Goal: Task Accomplishment & Management: Complete application form

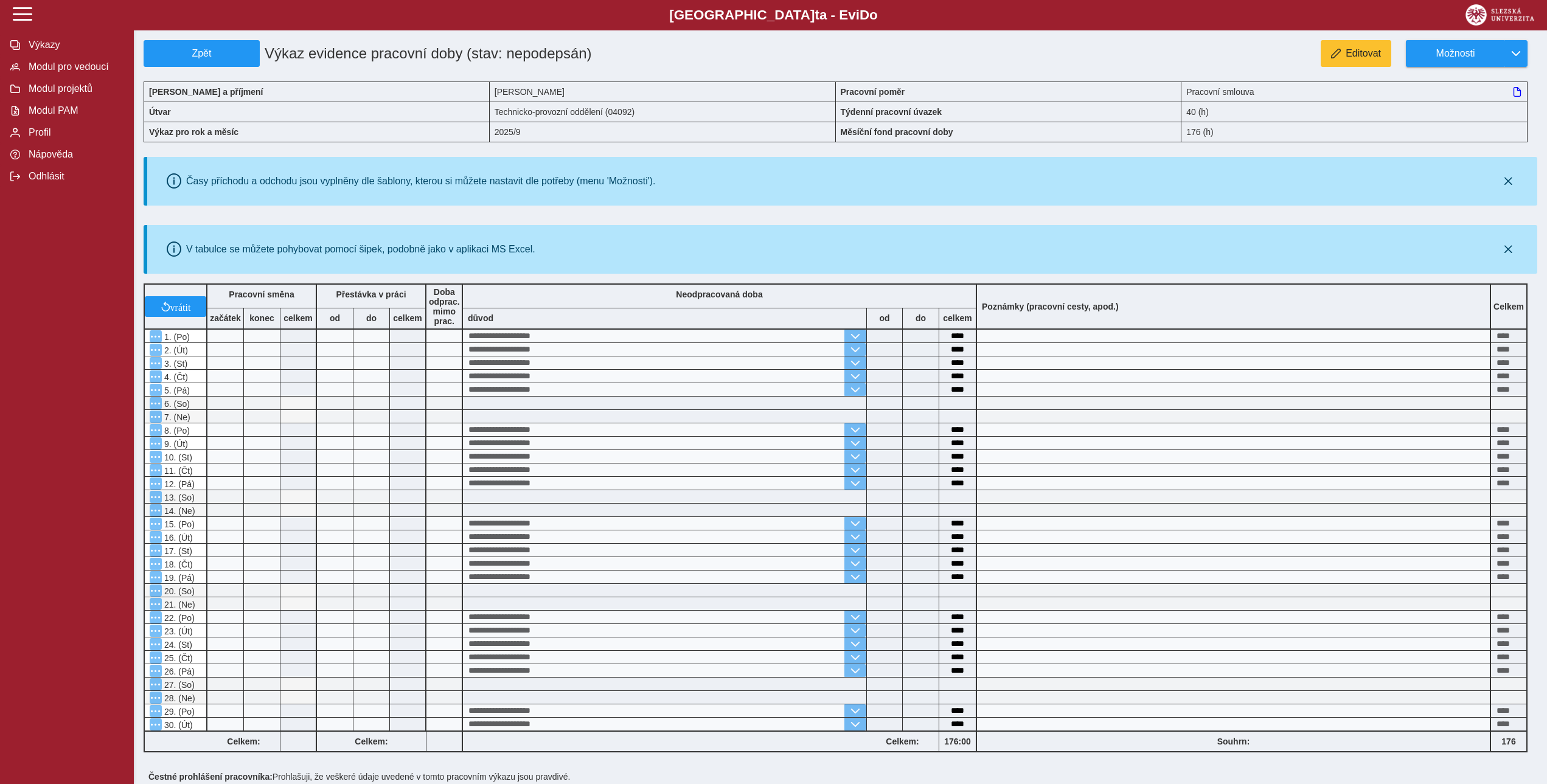
scroll to position [150, 0]
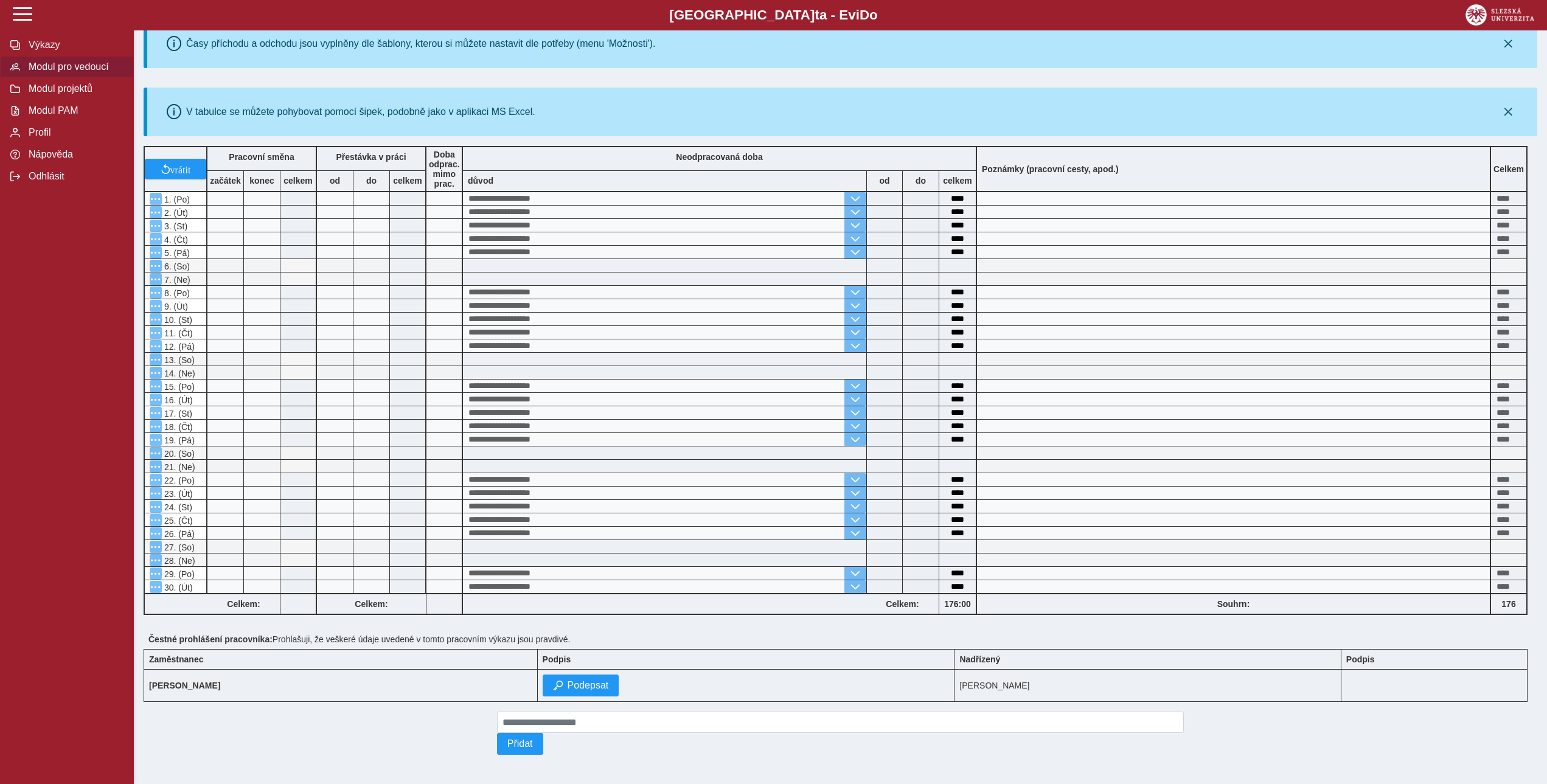
click at [58, 78] on button "Modul pro vedoucí" at bounding box center [67, 67] width 134 height 22
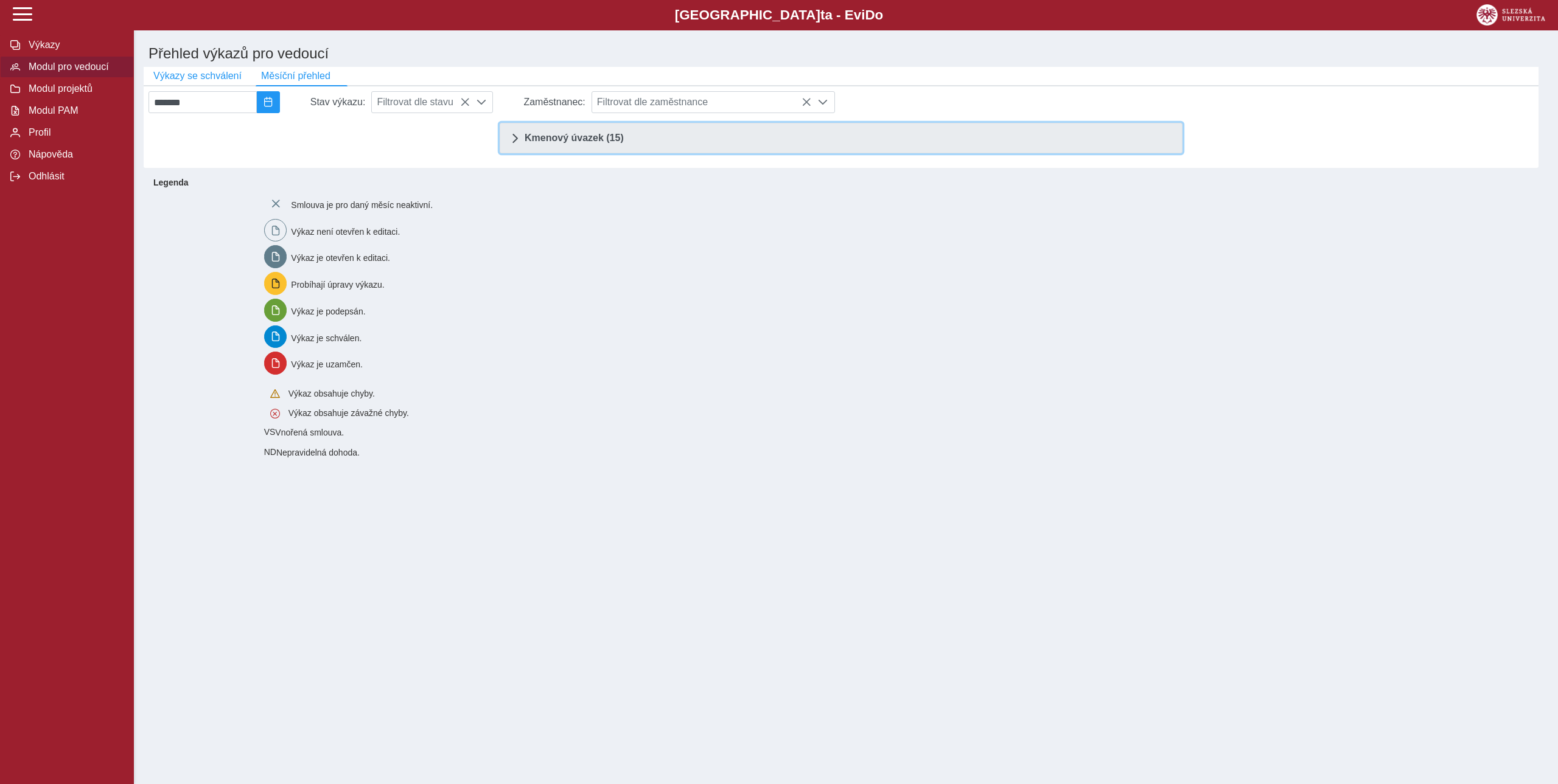
click at [673, 132] on link "Kmenový úvazek (15)" at bounding box center [840, 138] width 683 height 31
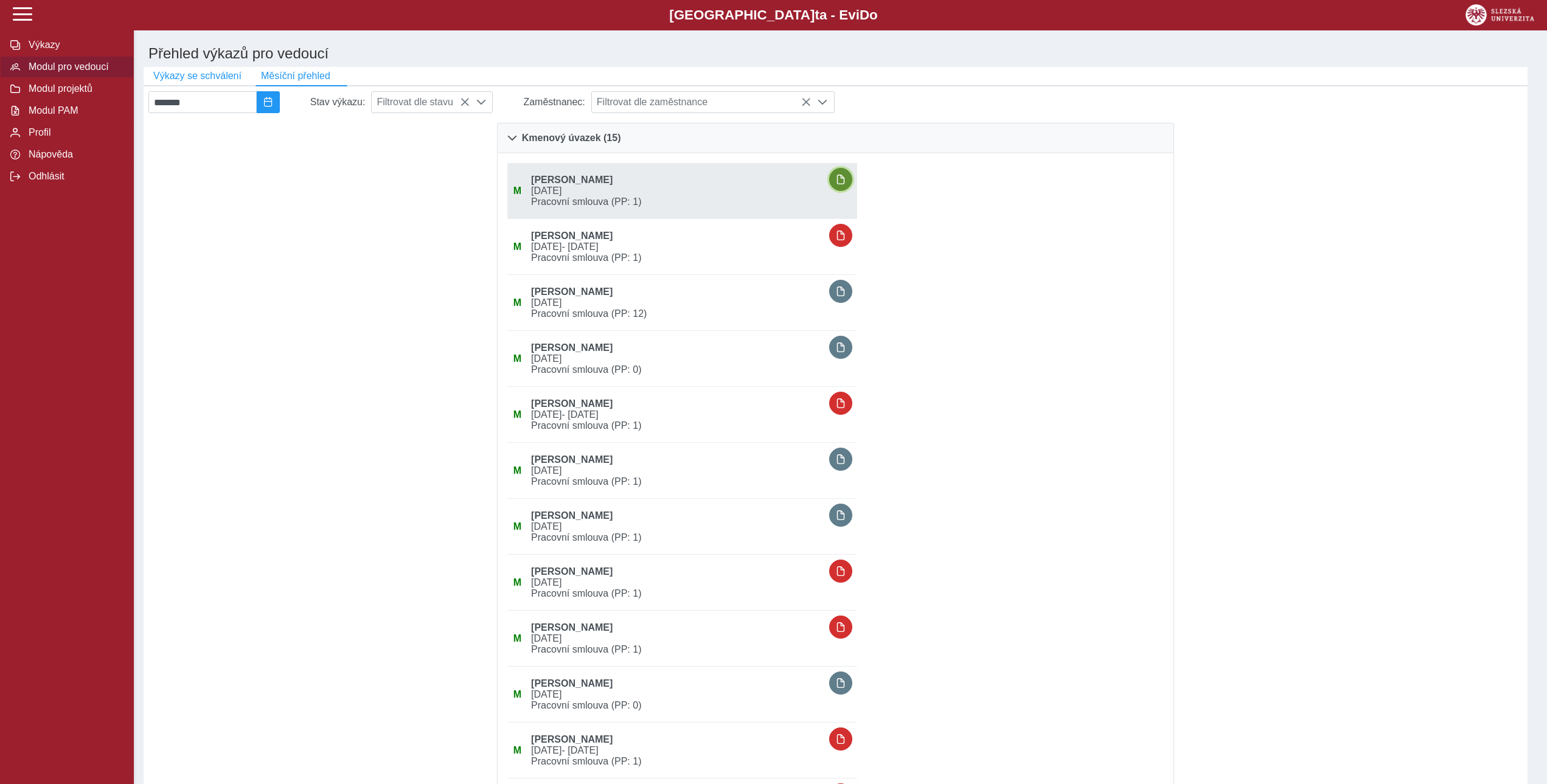
click at [852, 174] on button "button" at bounding box center [841, 180] width 23 height 23
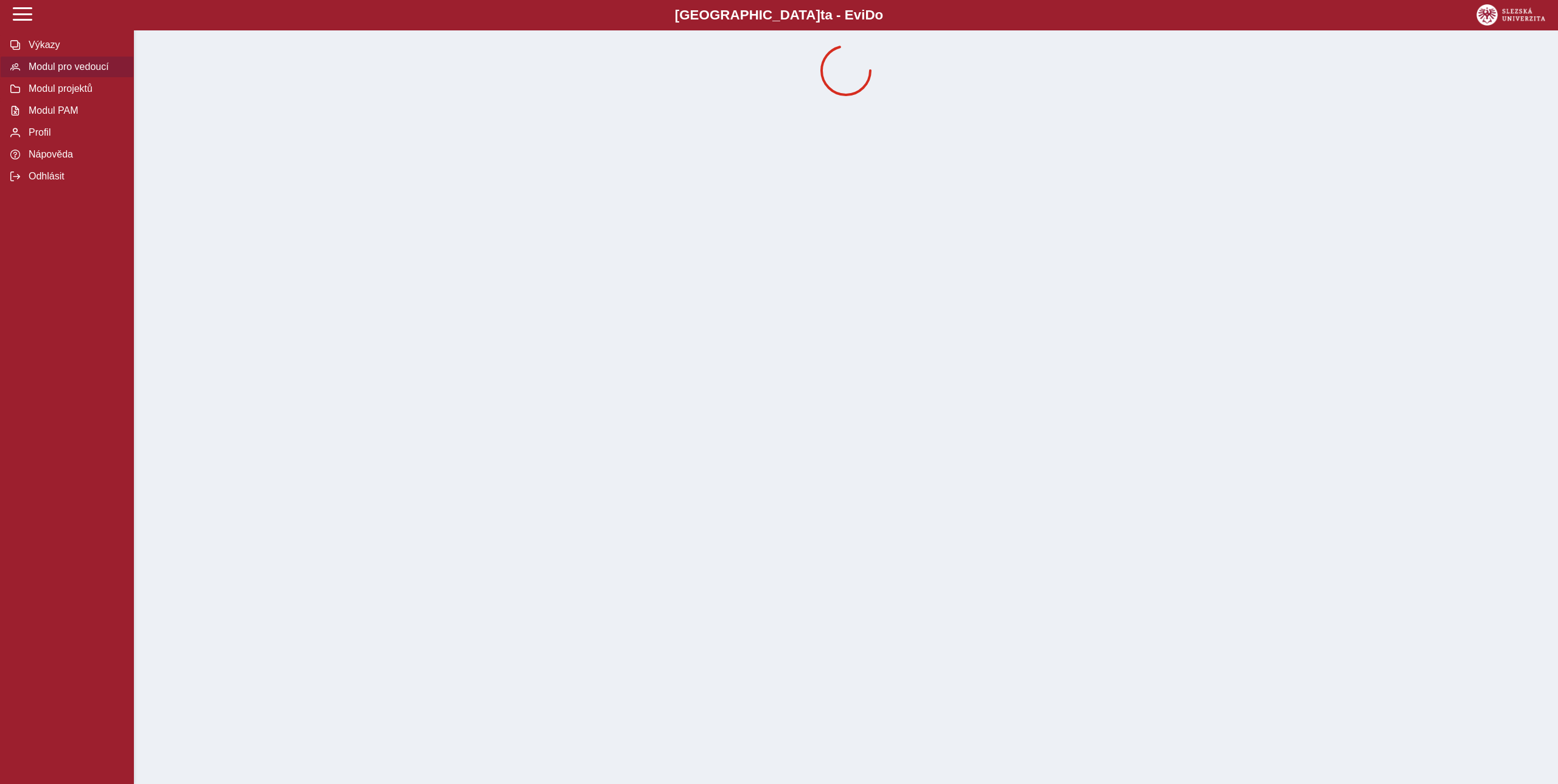
click at [71, 73] on span "Modul pro vedoucí" at bounding box center [74, 67] width 99 height 11
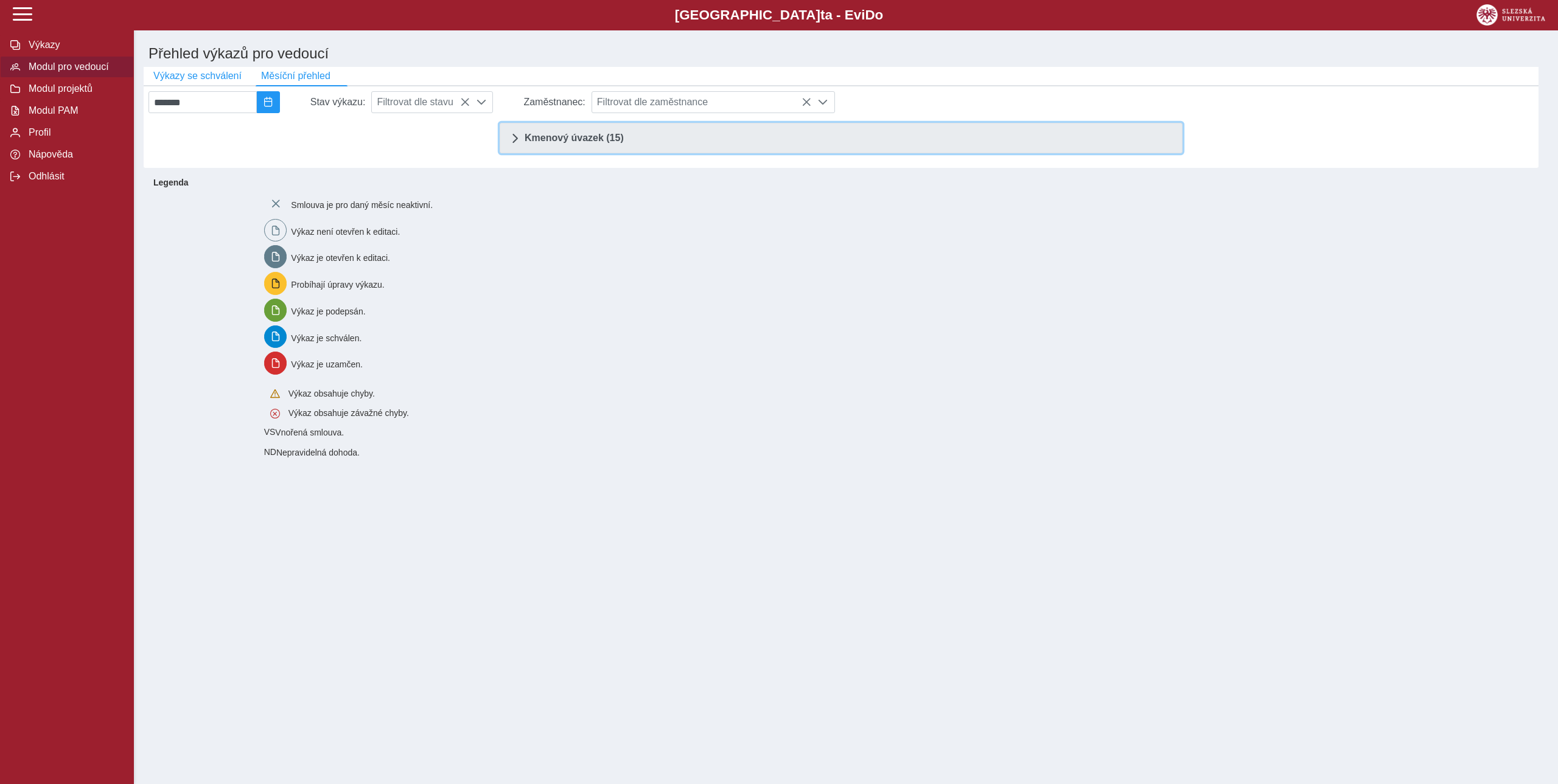
click at [628, 145] on link "Kmenový úvazek (15)" at bounding box center [840, 138] width 683 height 31
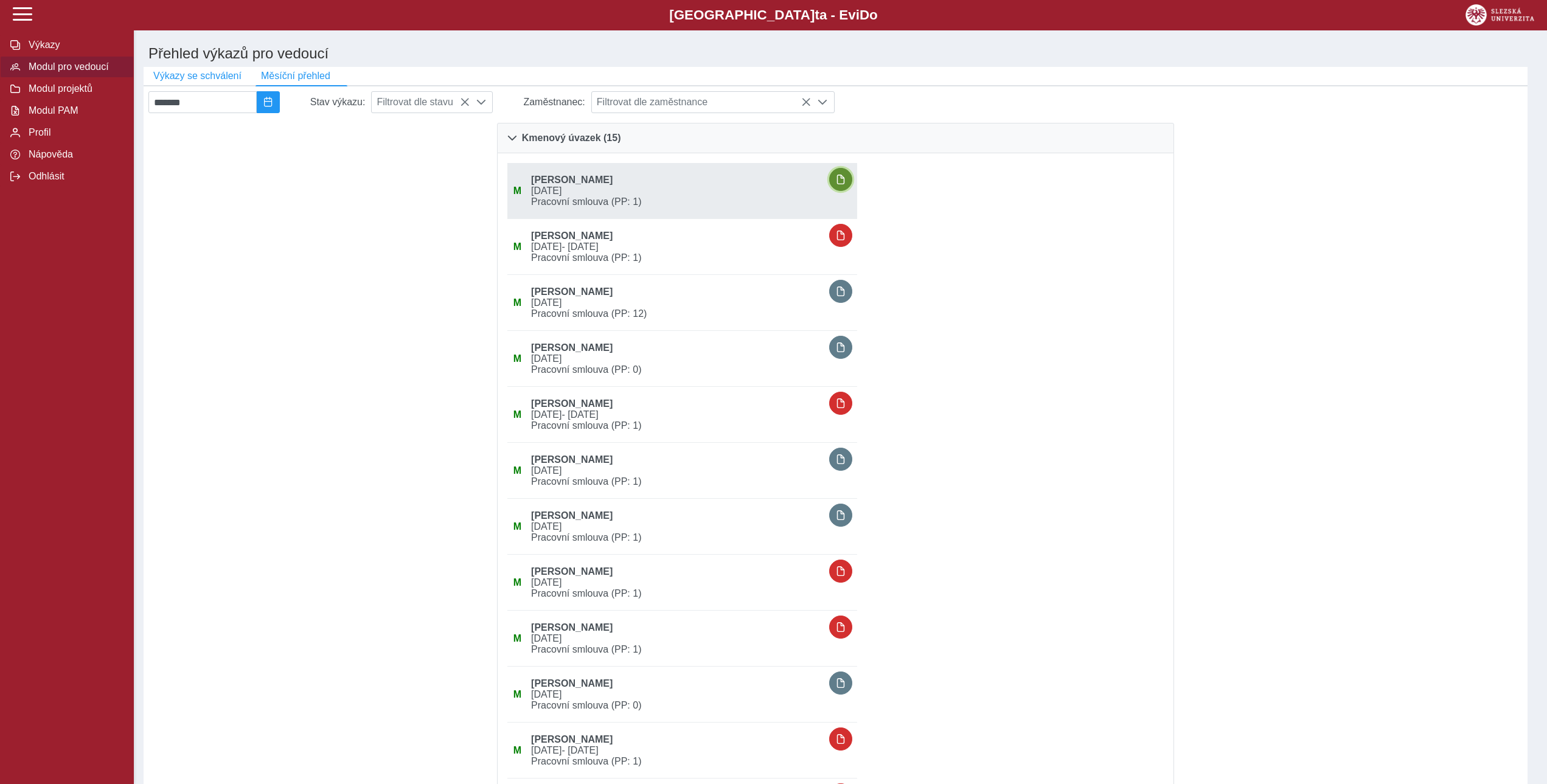
click at [845, 184] on span "button" at bounding box center [840, 179] width 10 height 10
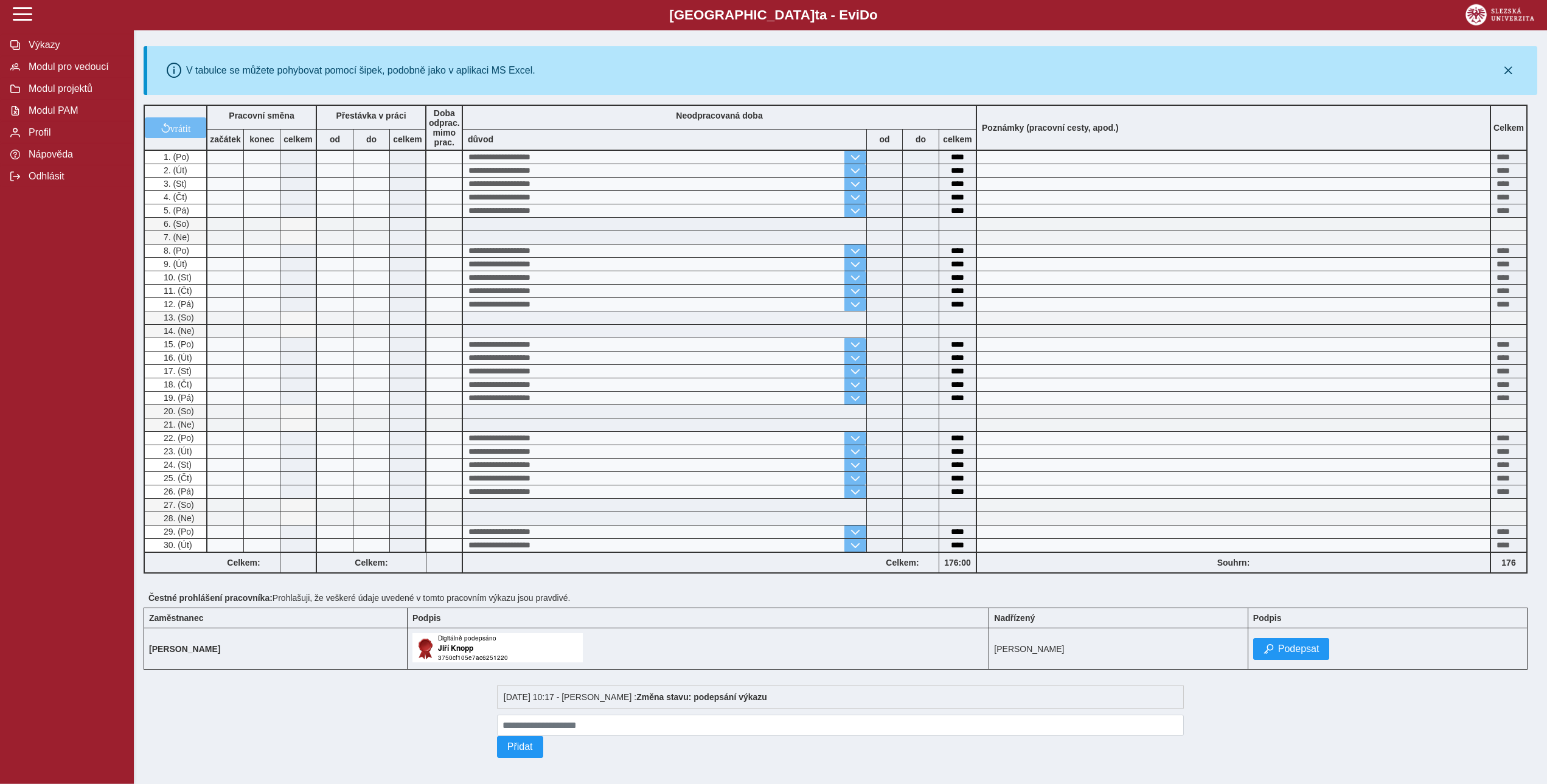
scroll to position [194, 0]
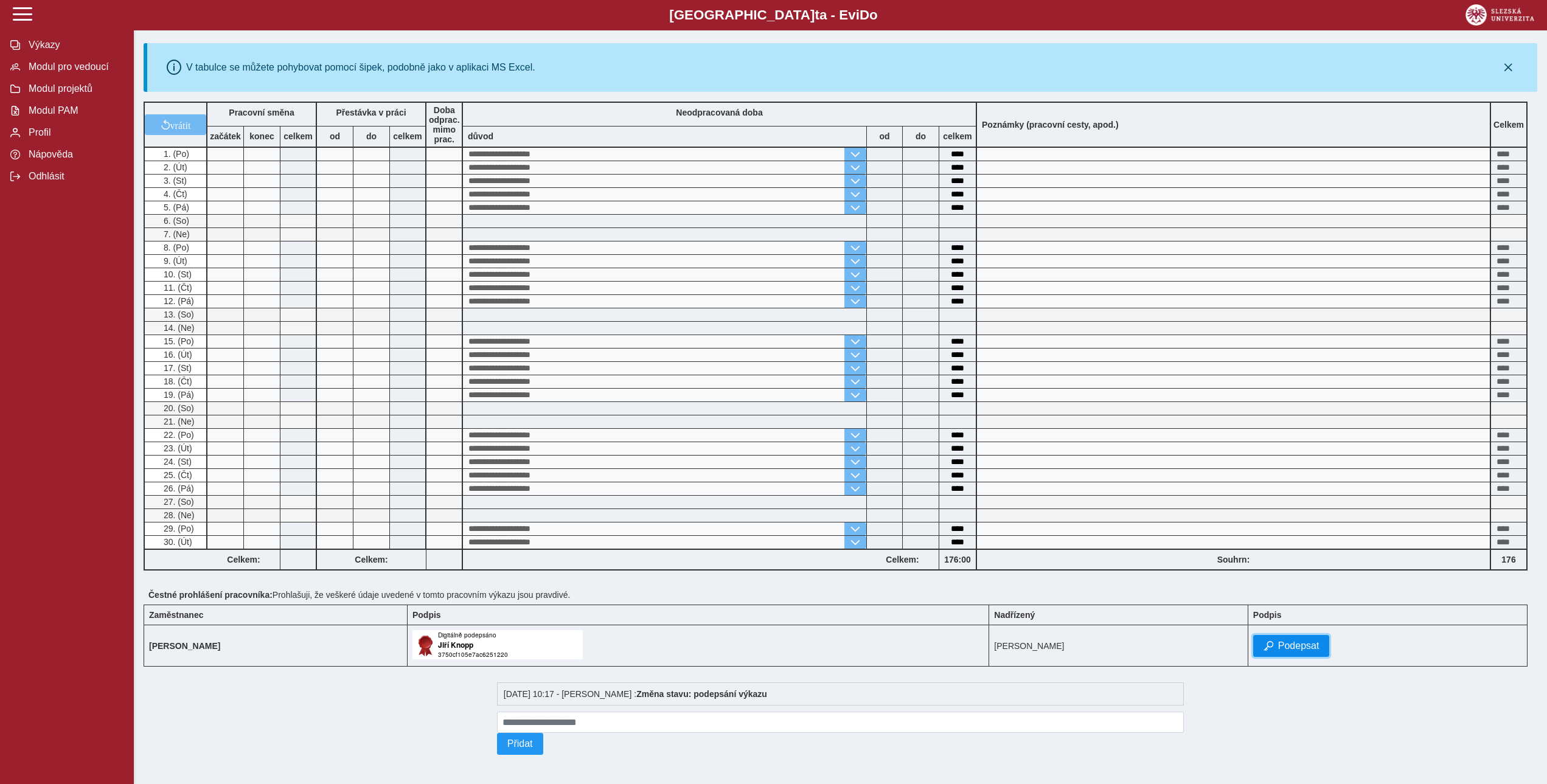
click at [1318, 640] on span "Podepsat" at bounding box center [1298, 646] width 41 height 11
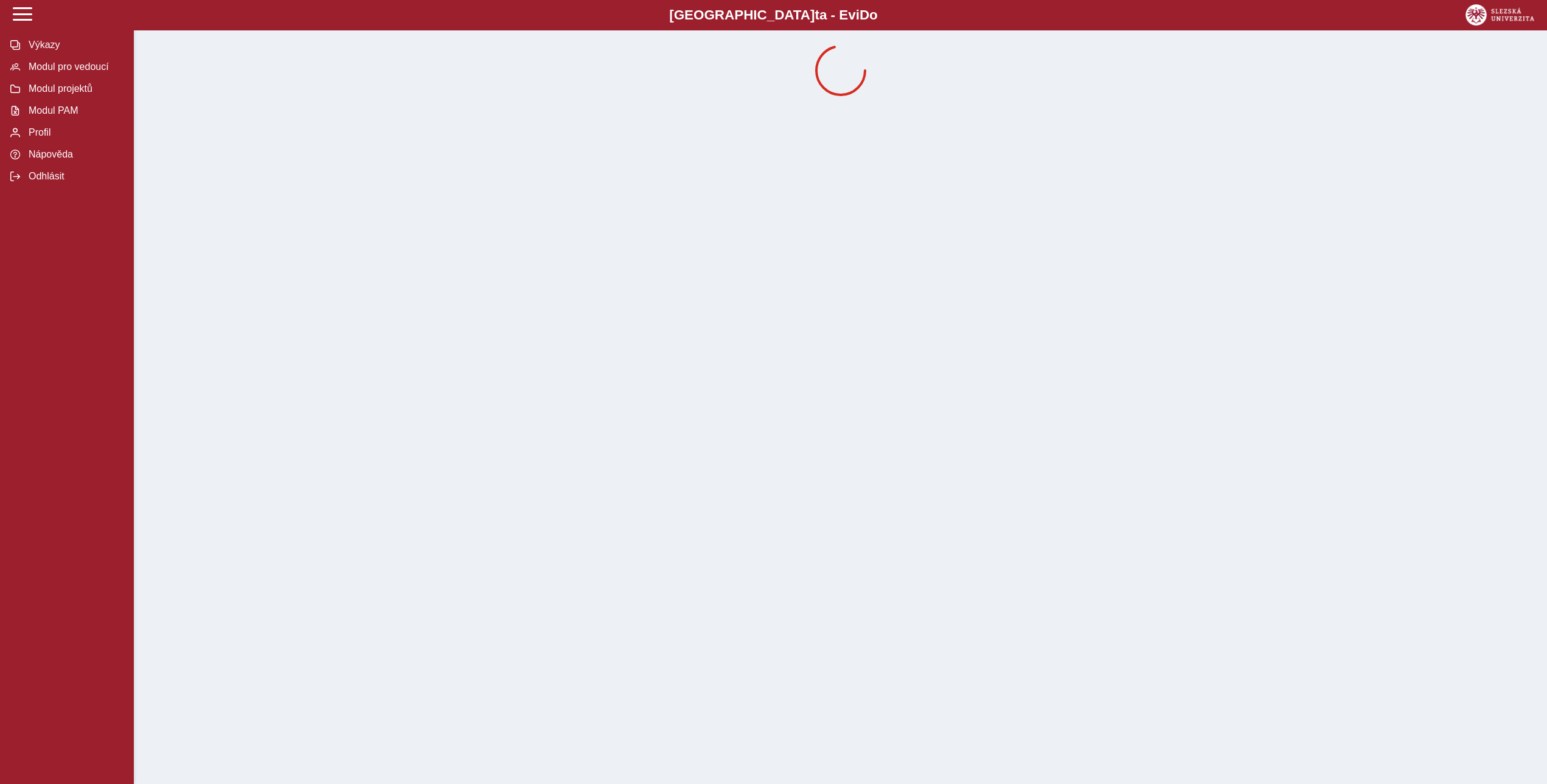
scroll to position [0, 0]
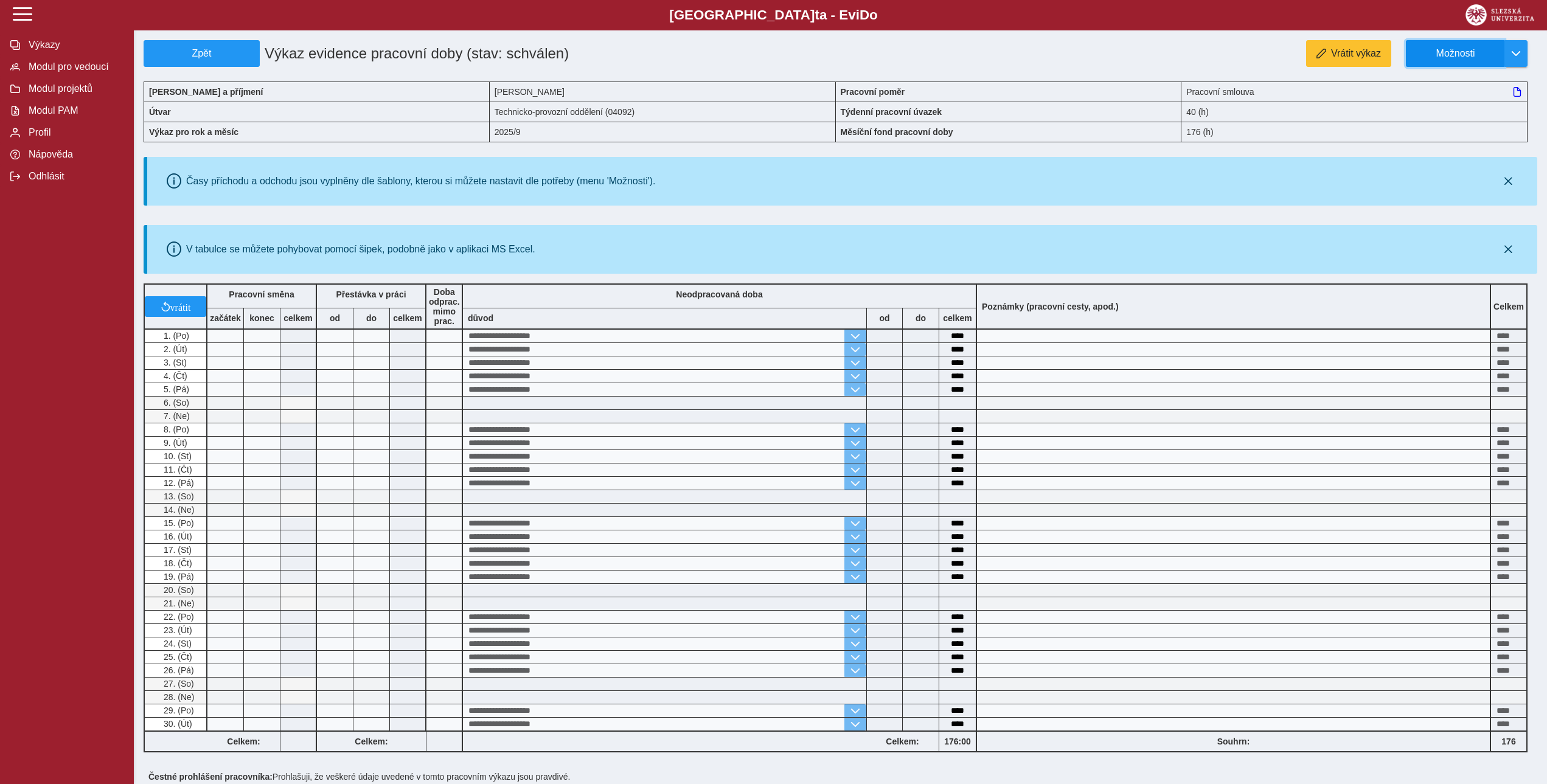
click at [1452, 52] on span "Možnosti" at bounding box center [1456, 53] width 79 height 11
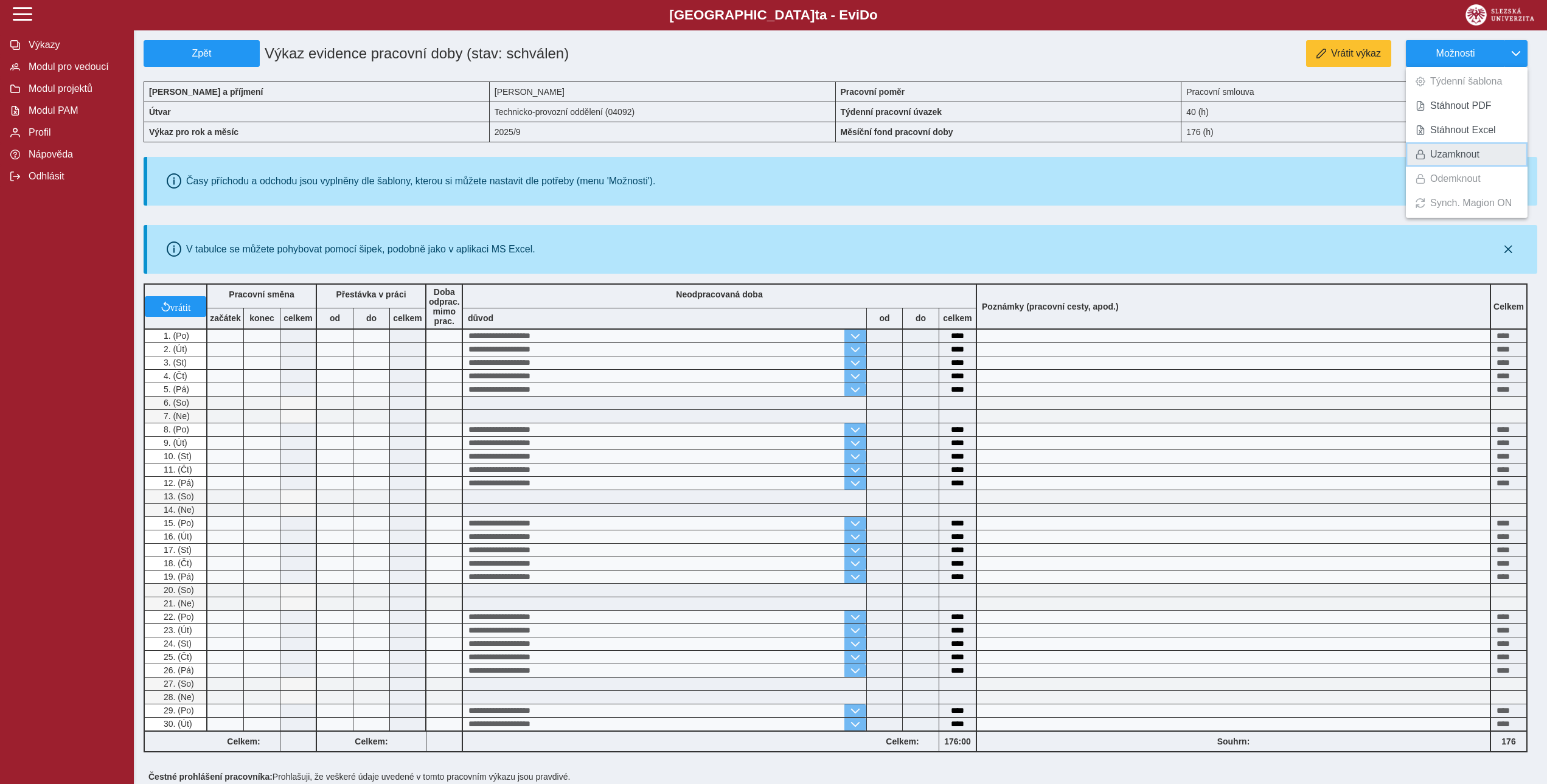
click at [1446, 152] on span "Uzamknout" at bounding box center [1455, 154] width 49 height 10
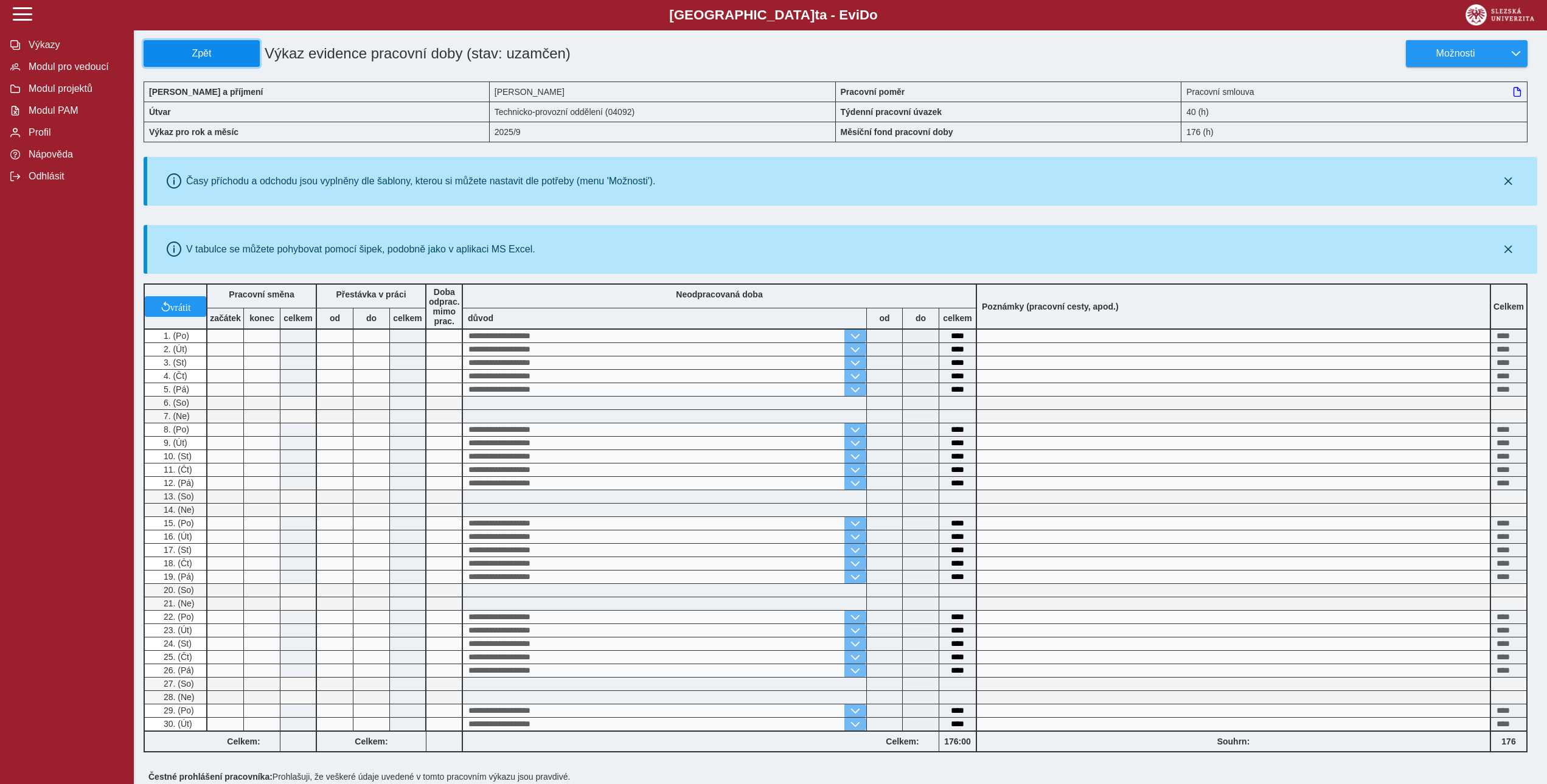
click at [226, 60] on button "Zpět" at bounding box center [201, 53] width 117 height 27
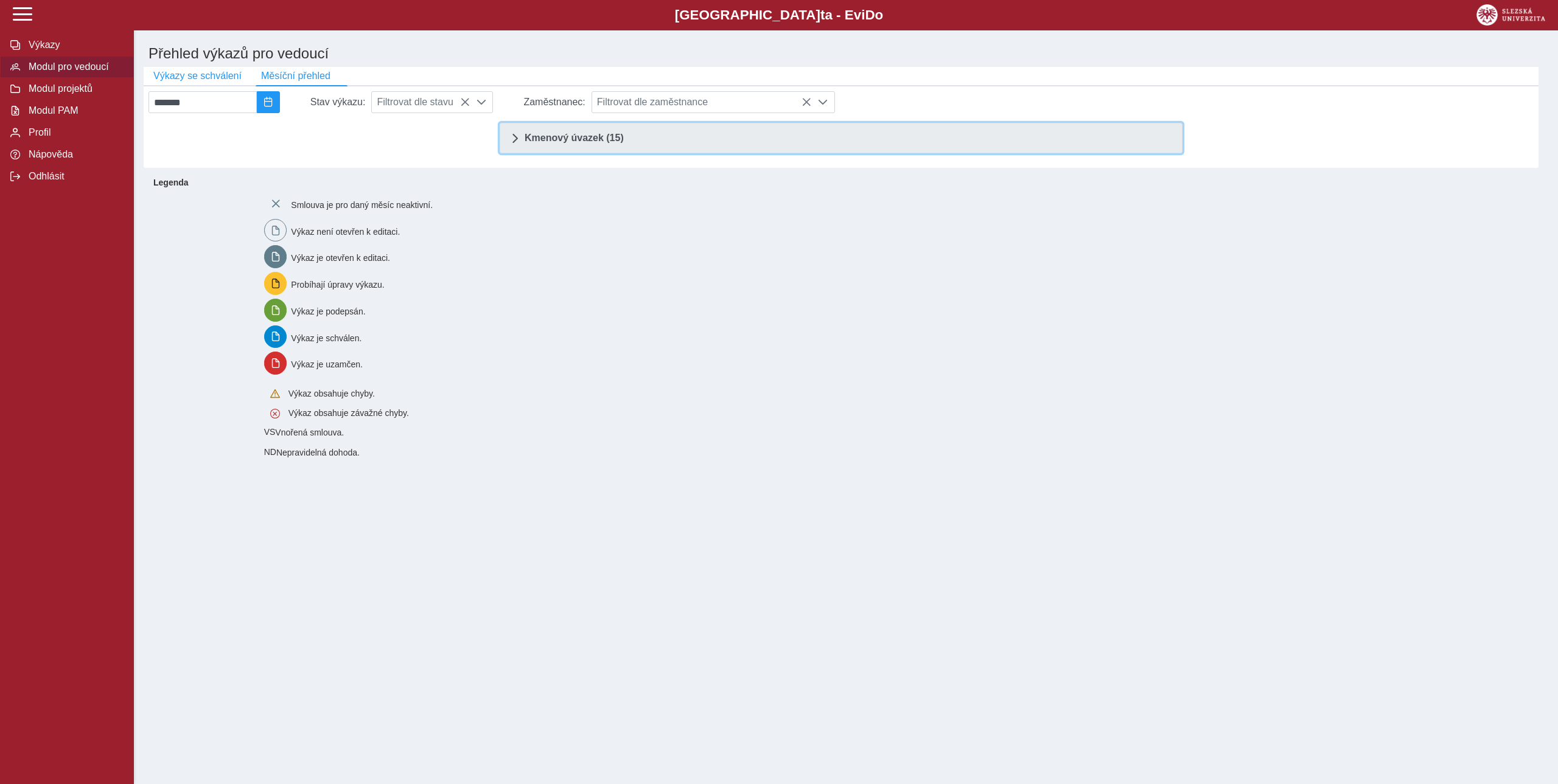
click at [694, 145] on link "Kmenový úvazek (15)" at bounding box center [840, 138] width 683 height 31
